Goal: Information Seeking & Learning: Learn about a topic

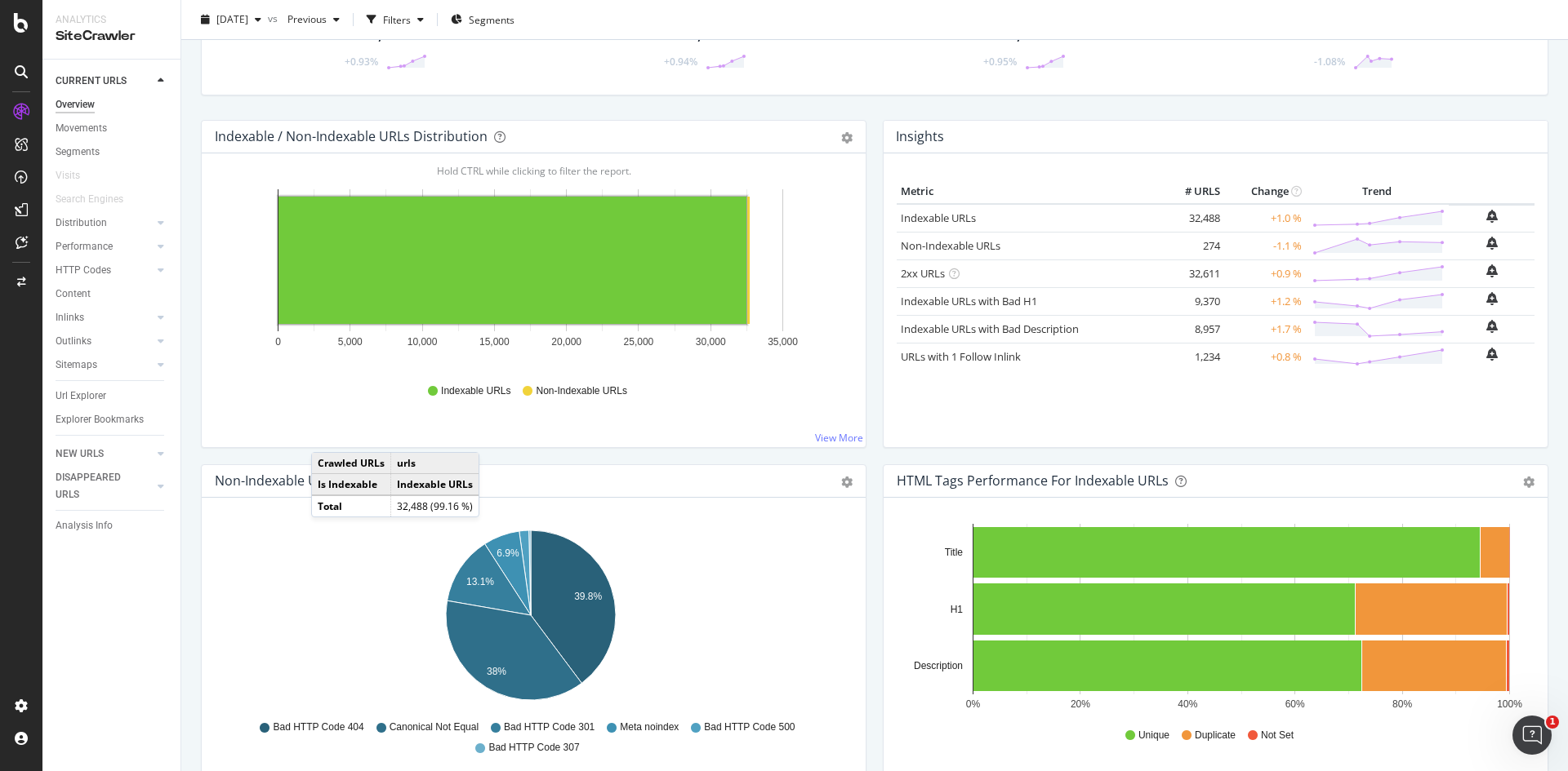
scroll to position [124, 0]
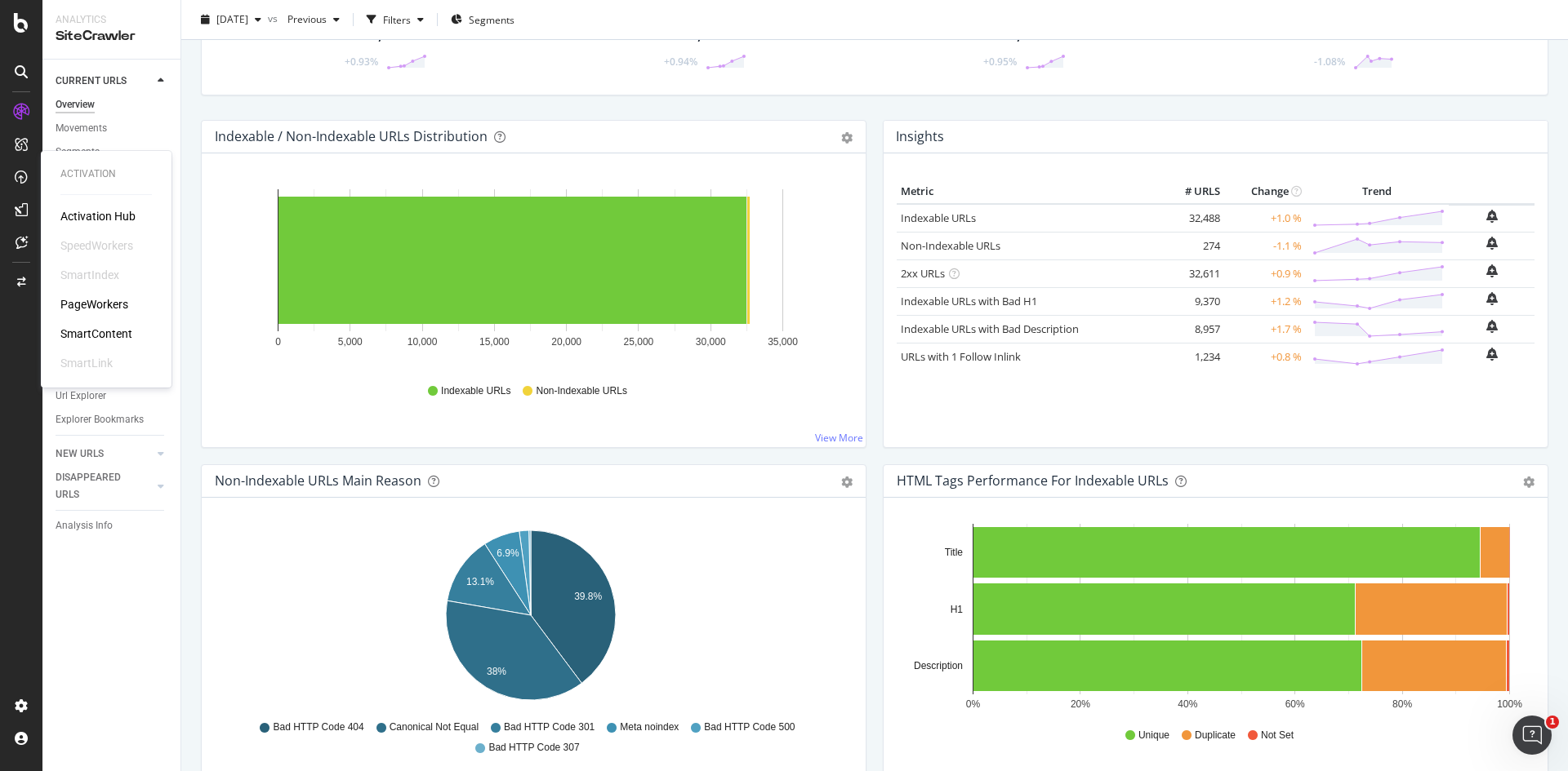
click at [122, 302] on div "PageWorkers" at bounding box center [94, 304] width 68 height 16
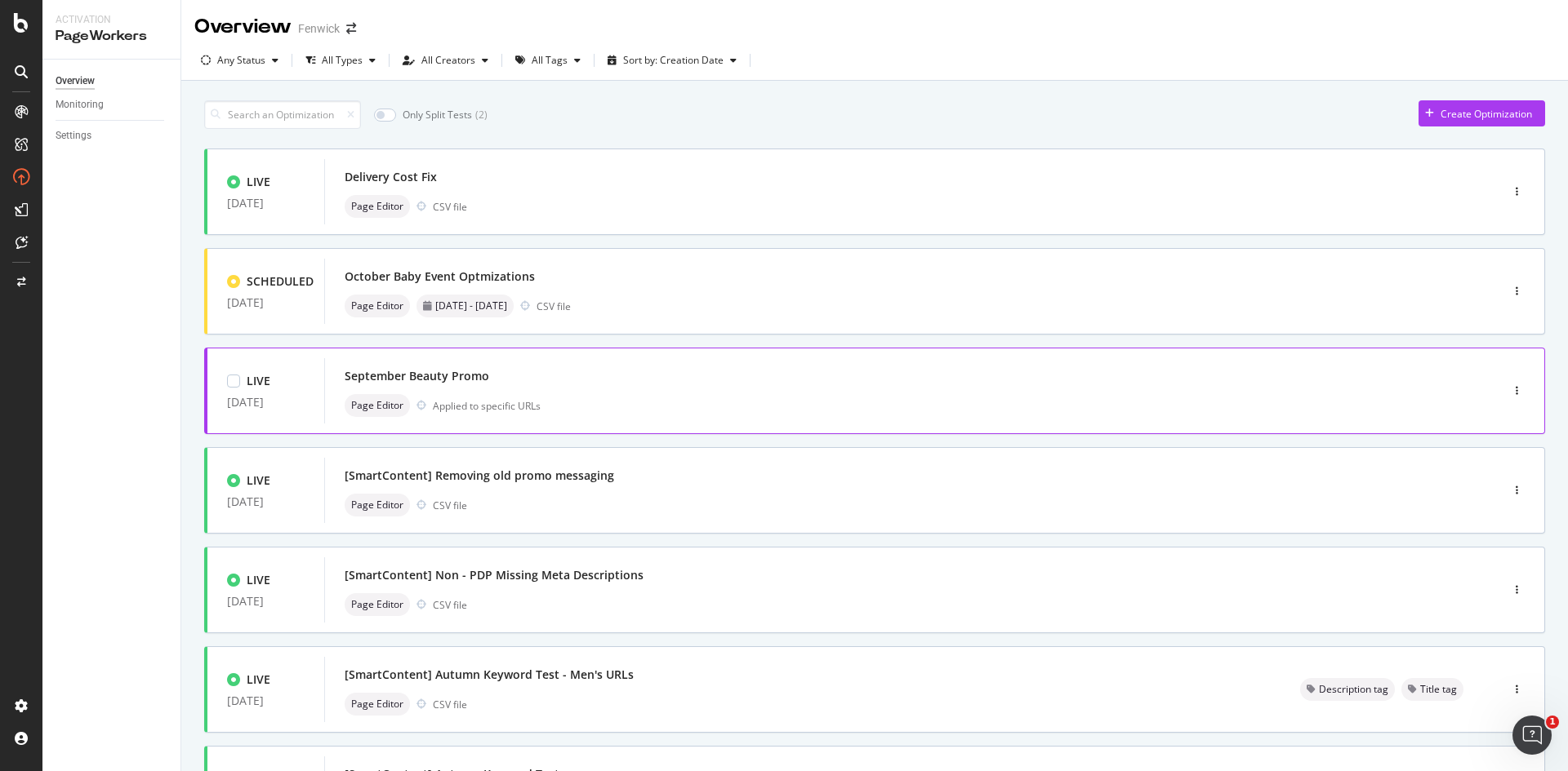
click at [649, 399] on div "Page Editor Applied to specific URLs" at bounding box center [887, 405] width 1086 height 23
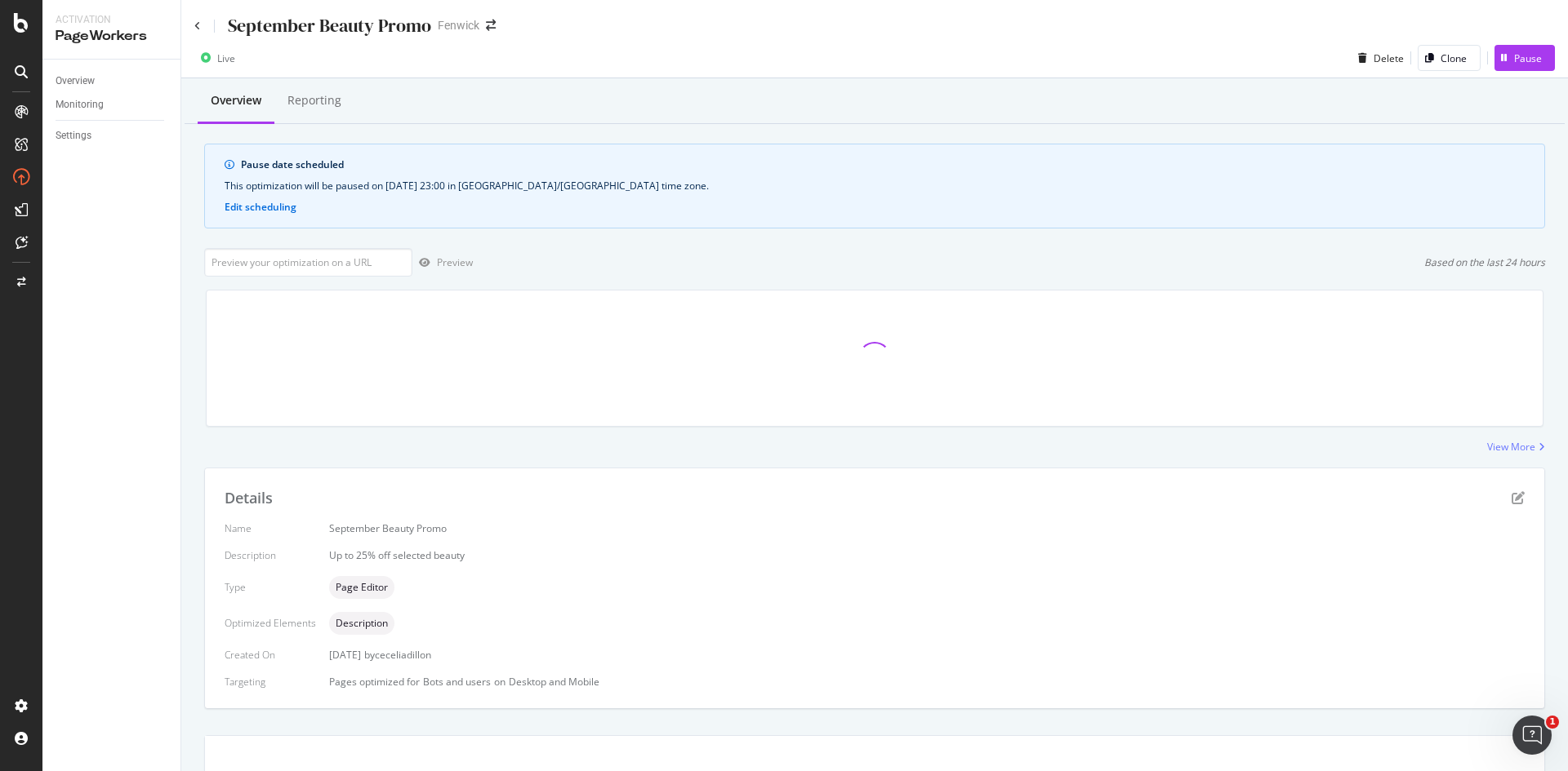
scroll to position [13, 0]
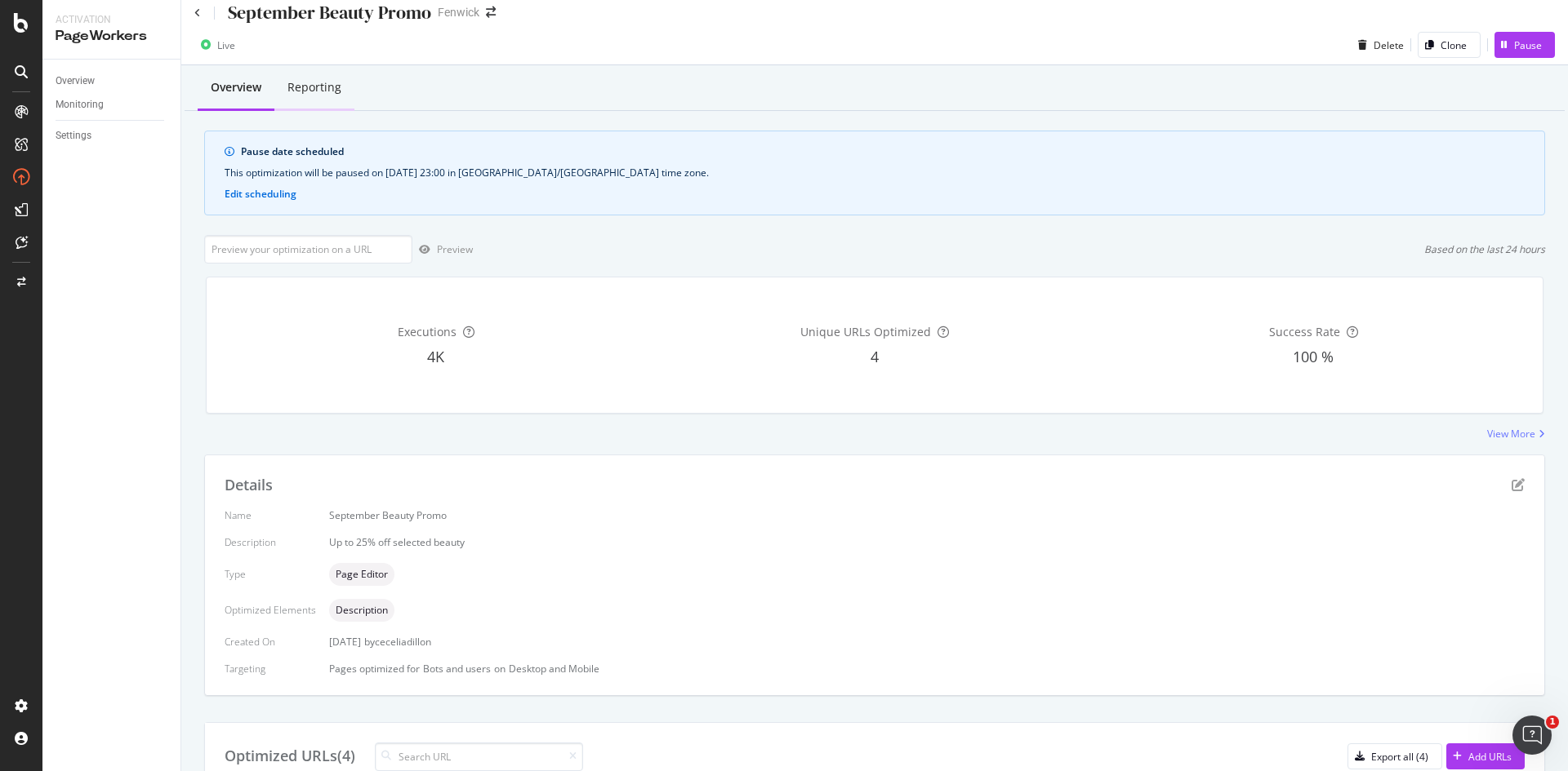
click at [322, 91] on div "Reporting" at bounding box center [315, 87] width 54 height 16
